Goal: Information Seeking & Learning: Learn about a topic

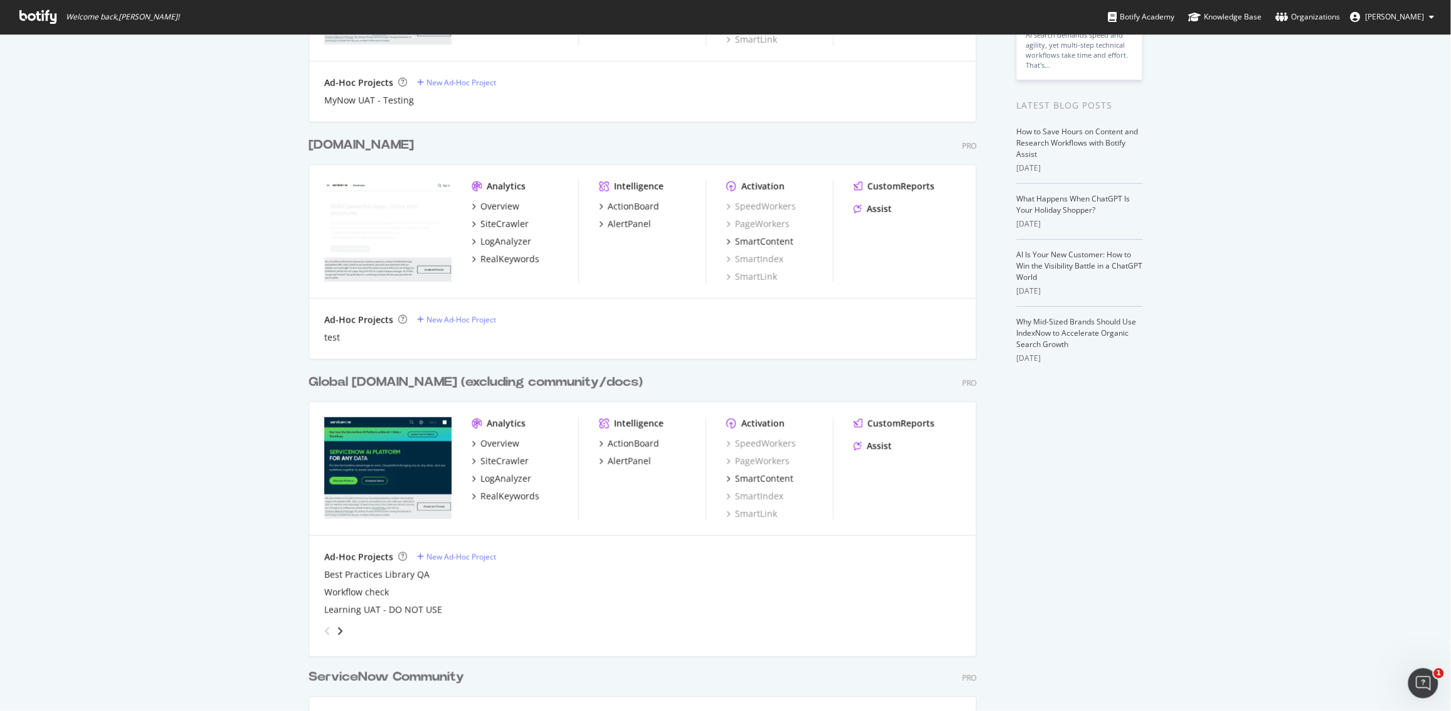
scroll to position [210, 0]
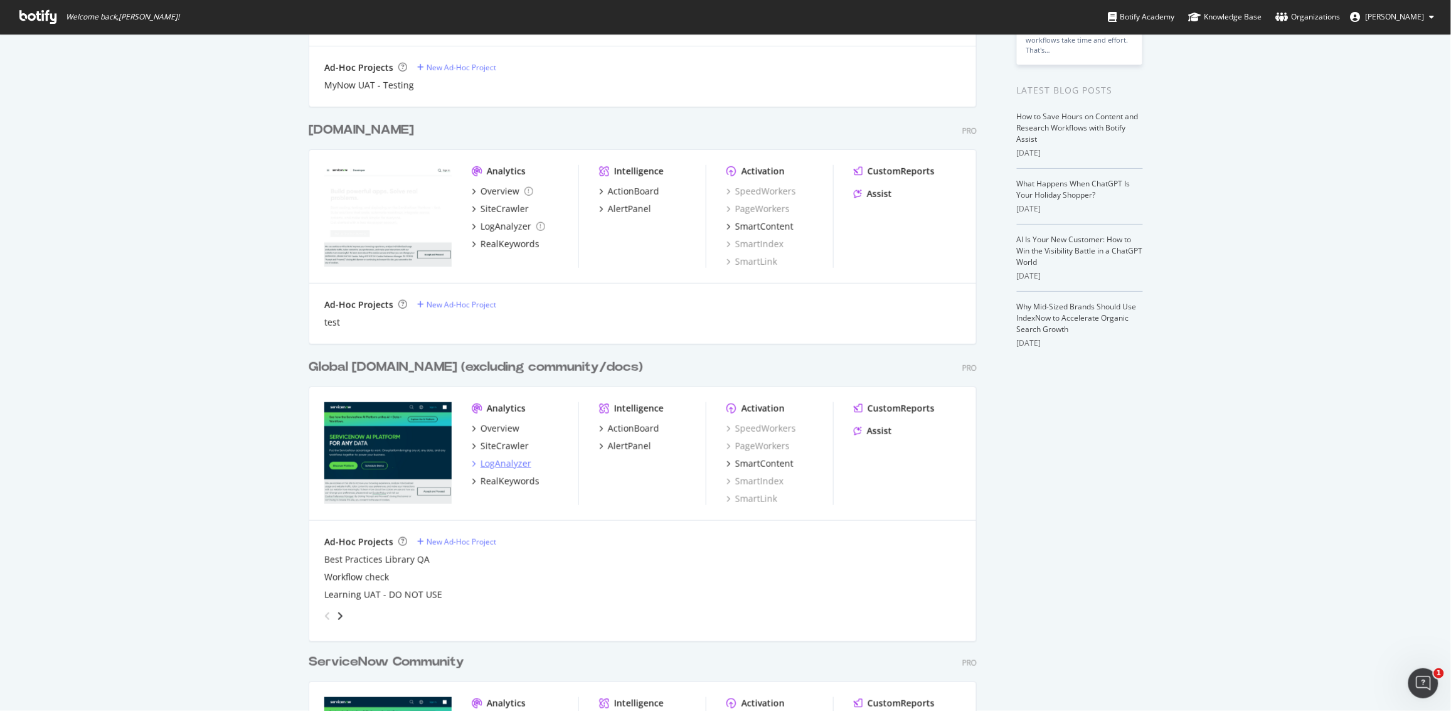
click at [514, 462] on div "LogAnalyzer" at bounding box center [505, 463] width 51 height 13
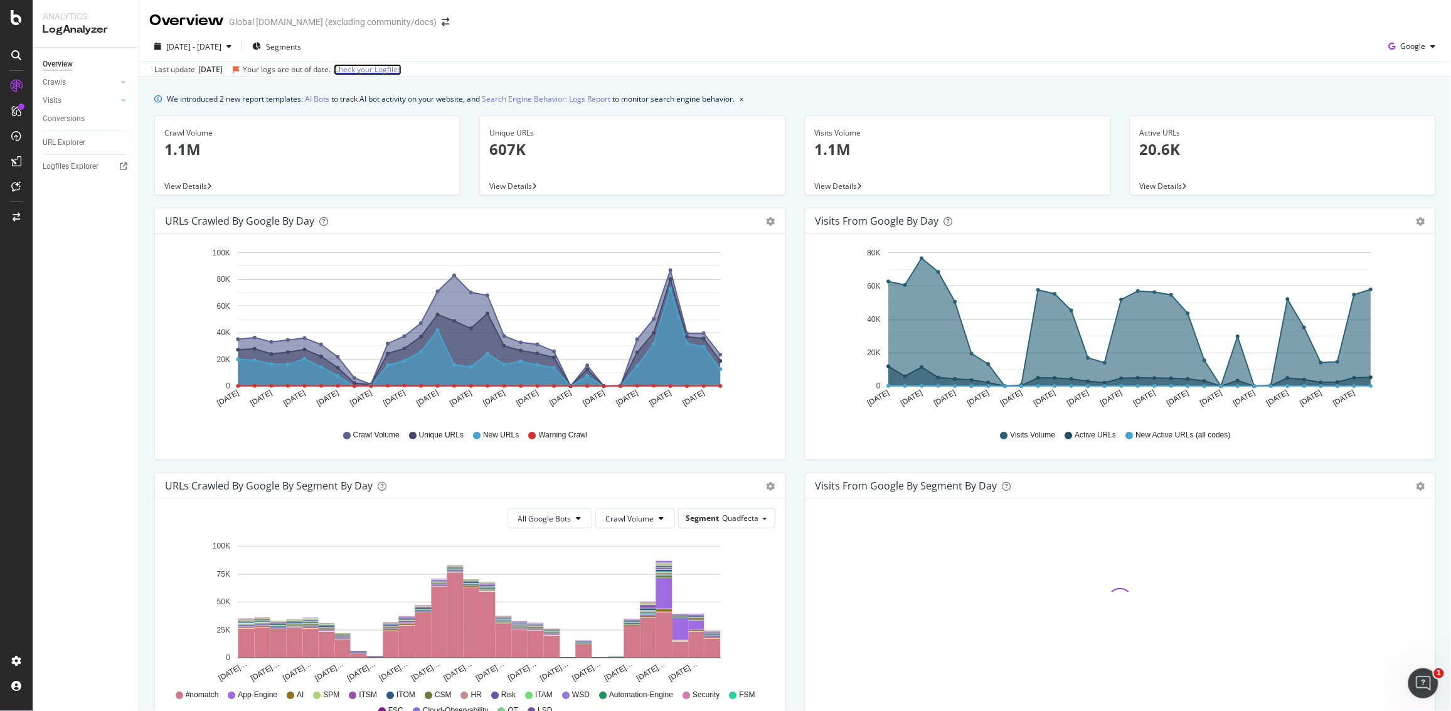
click at [392, 71] on link "Check your Logfiles" at bounding box center [368, 69] width 68 height 11
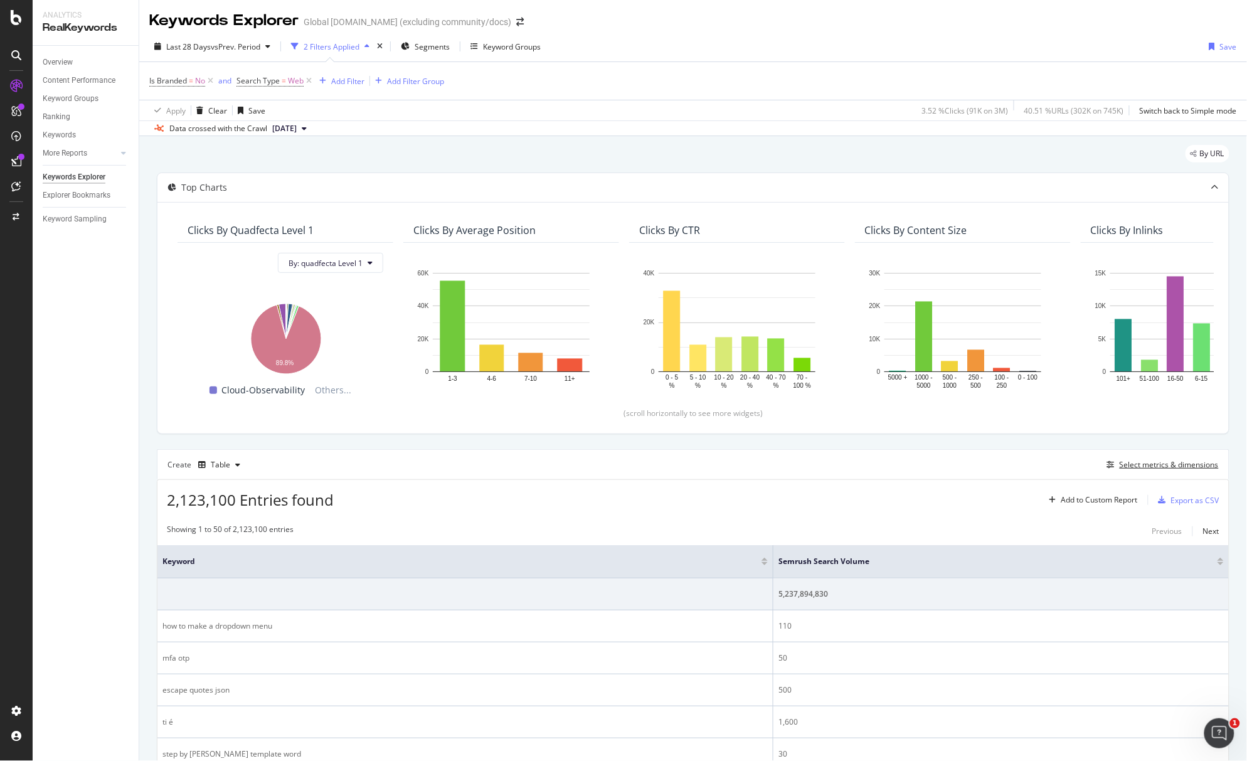
scroll to position [32, 0]
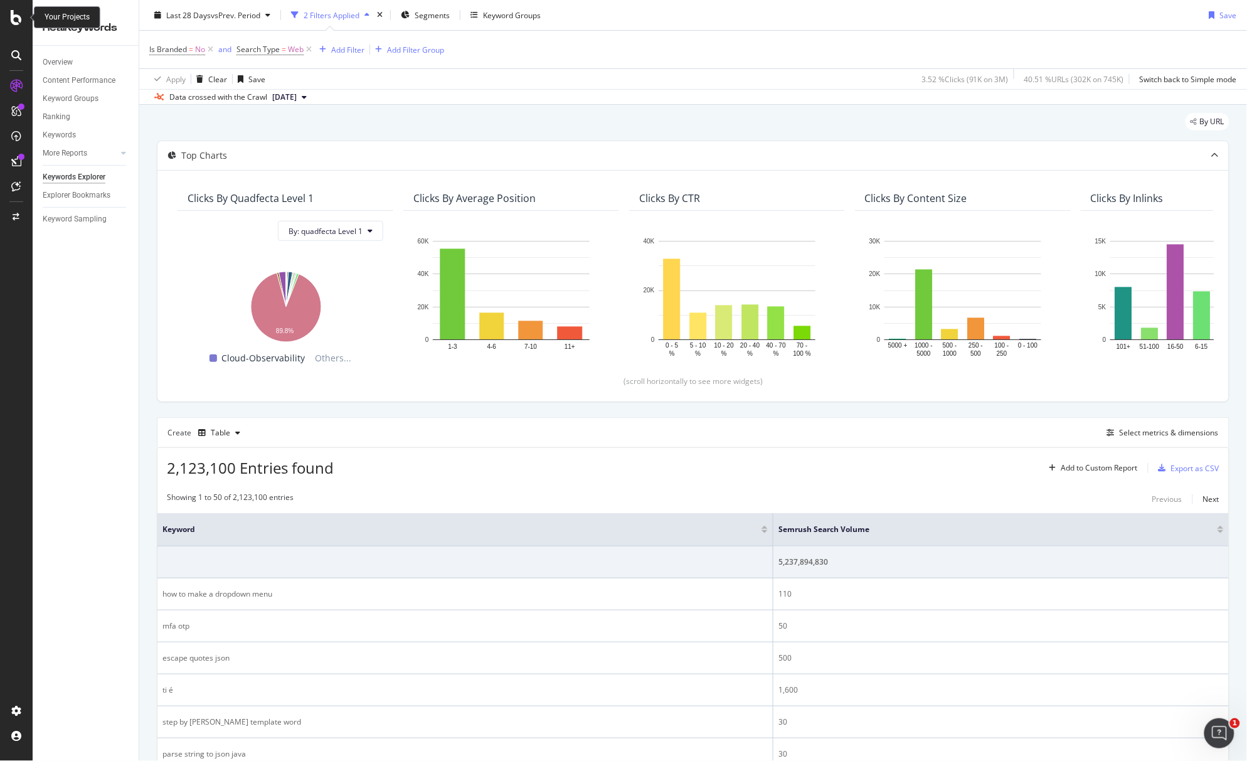
click at [9, 17] on div at bounding box center [16, 17] width 30 height 15
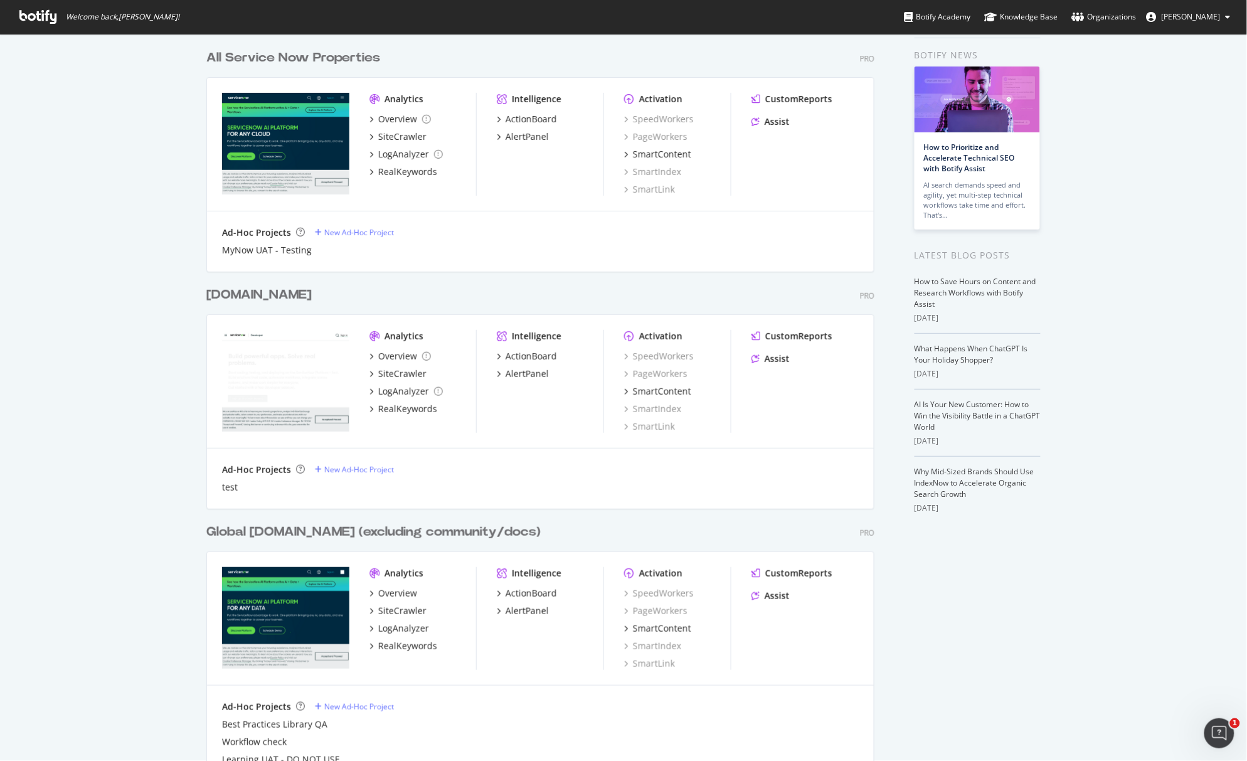
scroll to position [103, 0]
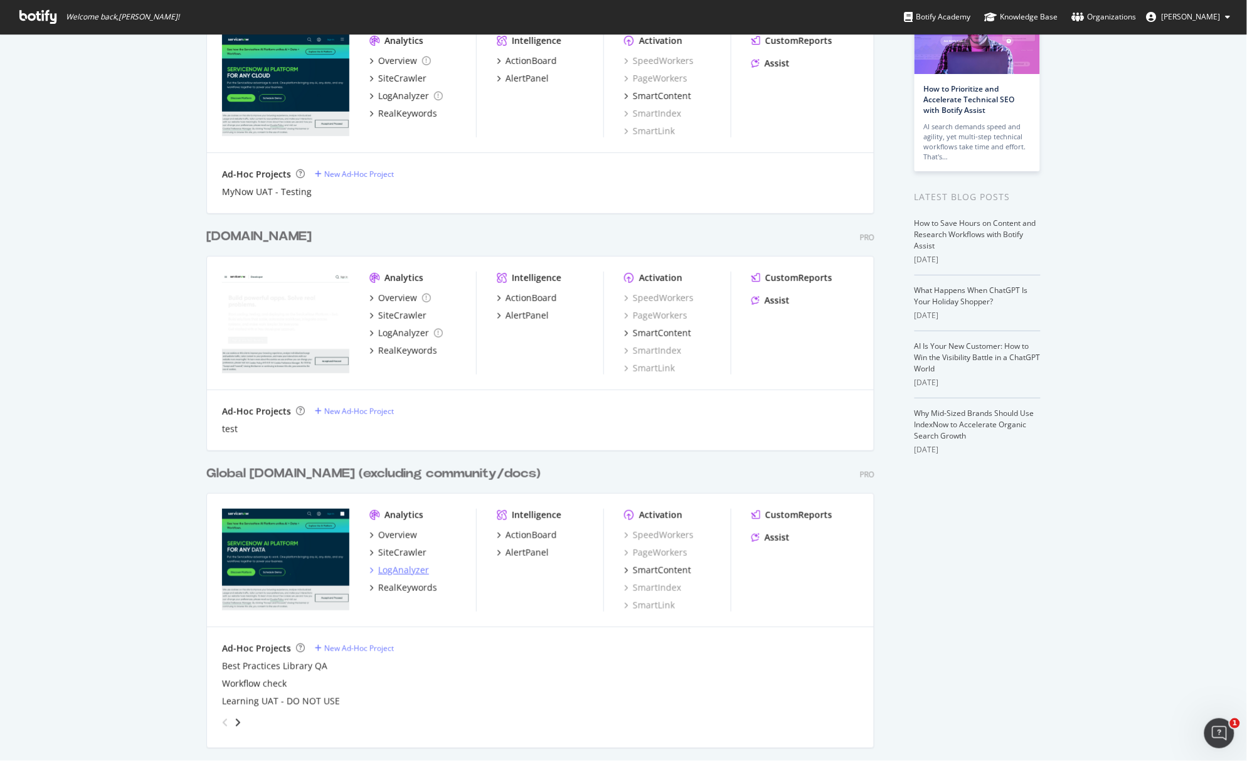
click at [398, 570] on div "LogAnalyzer" at bounding box center [403, 570] width 51 height 13
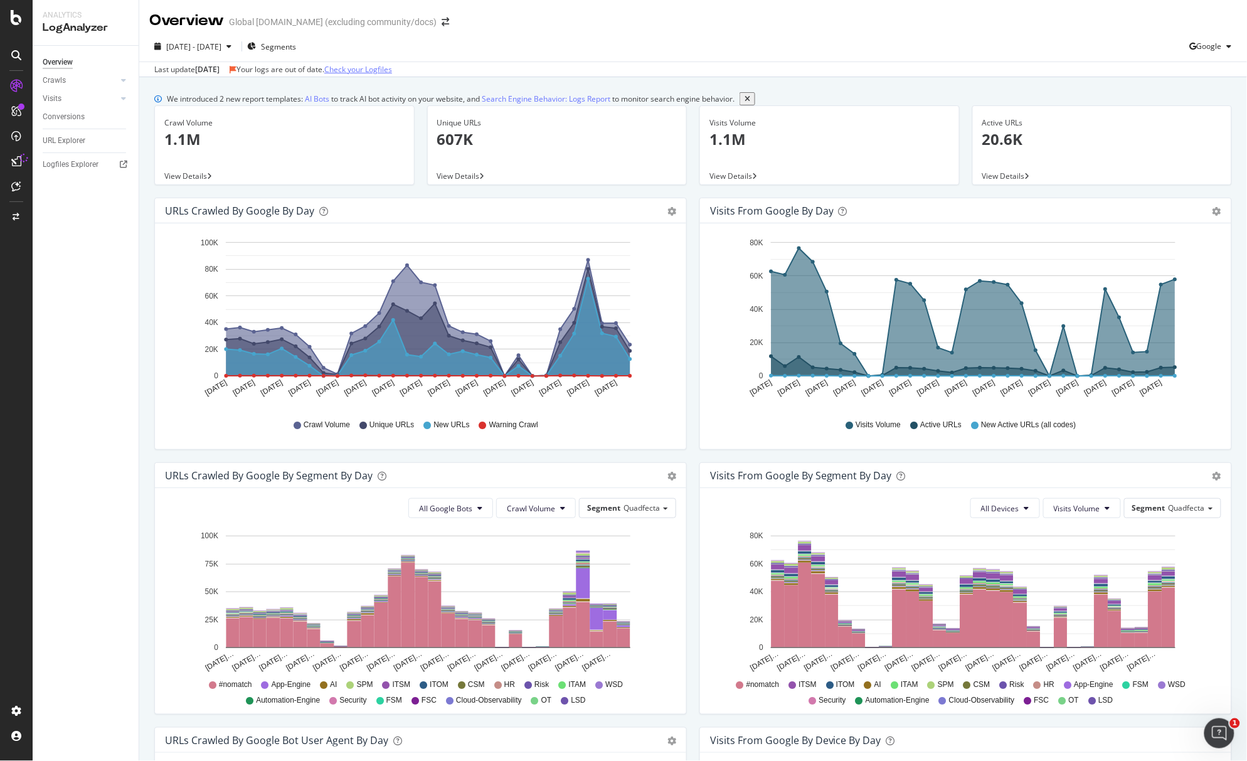
click at [392, 70] on link "Check your Logfiles" at bounding box center [358, 69] width 68 height 11
click at [748, 98] on button "close banner" at bounding box center [747, 98] width 16 height 13
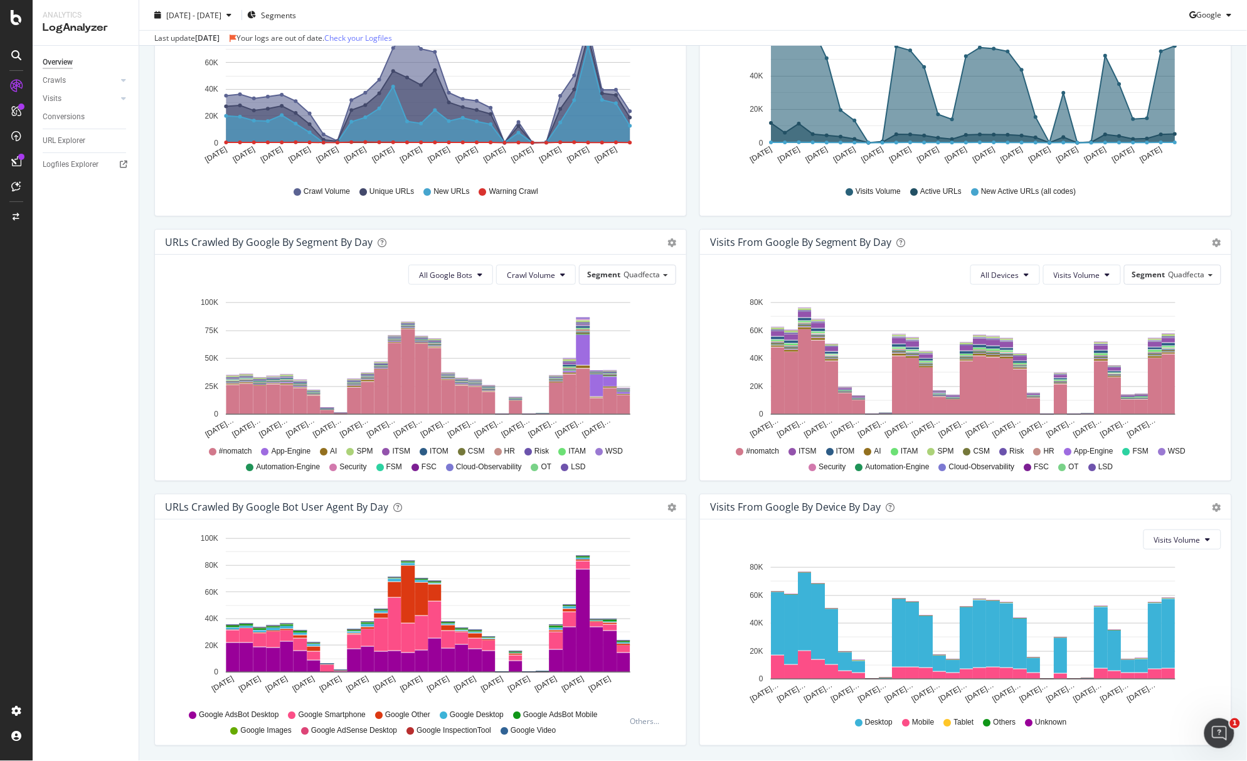
scroll to position [262, 0]
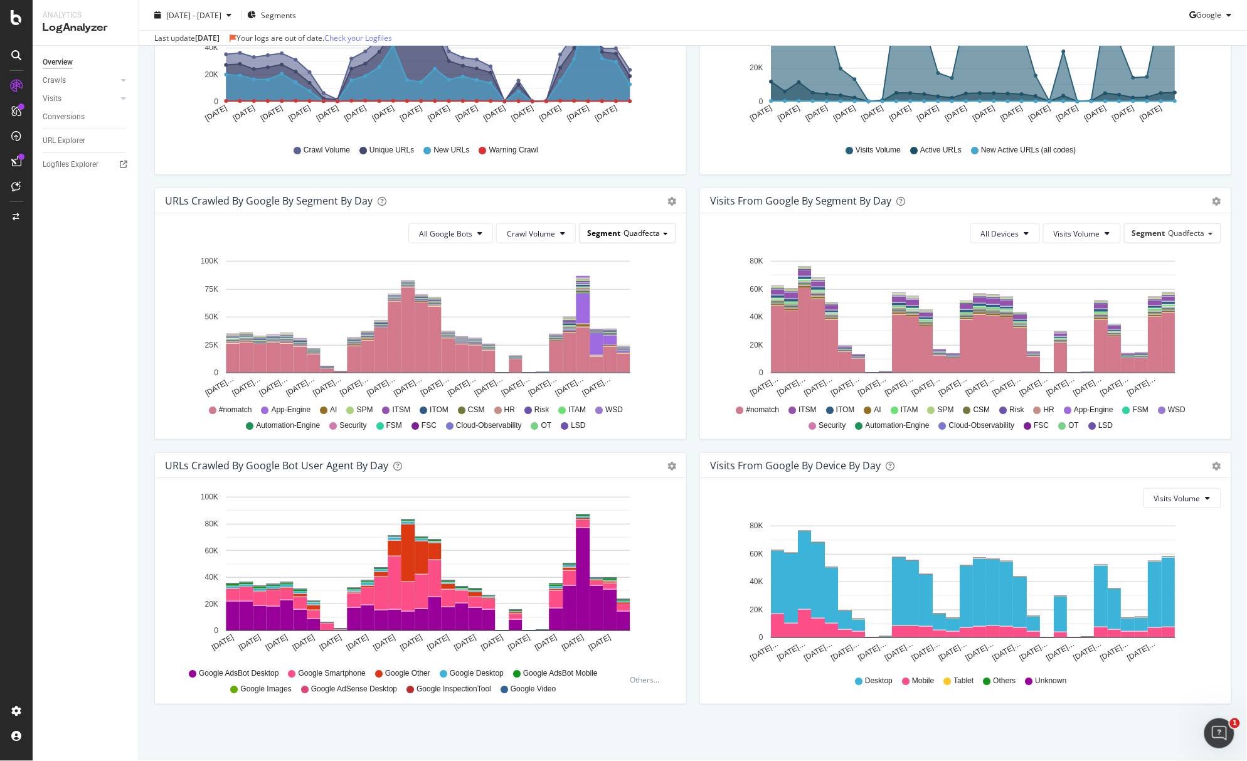
click at [645, 233] on span "Quadfecta" at bounding box center [641, 233] width 36 height 11
click at [601, 285] on div "Pagetype" at bounding box center [619, 285] width 100 height 17
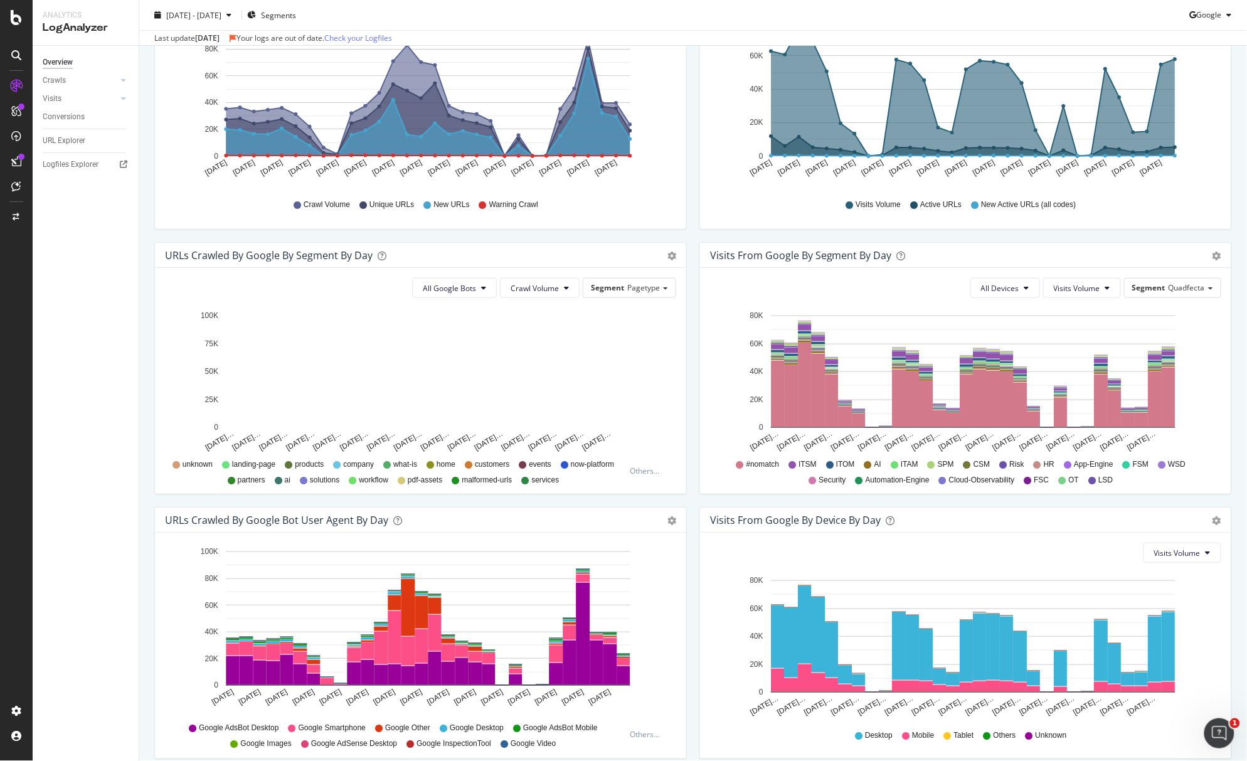
scroll to position [206, 0]
